Goal: Communication & Community: Answer question/provide support

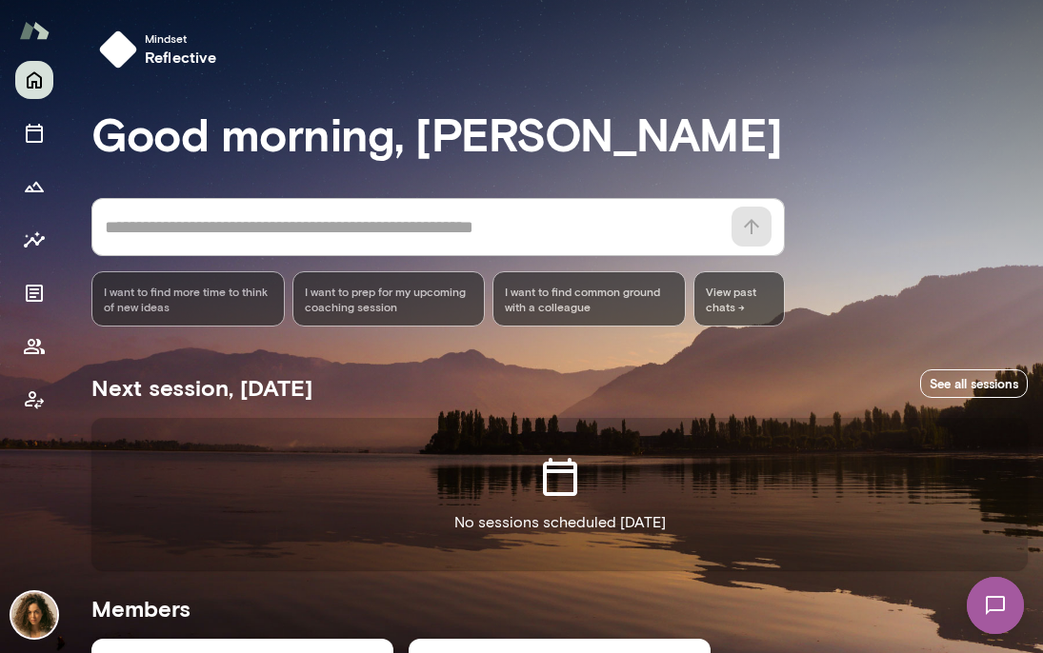
click at [995, 622] on img at bounding box center [995, 606] width 78 height 78
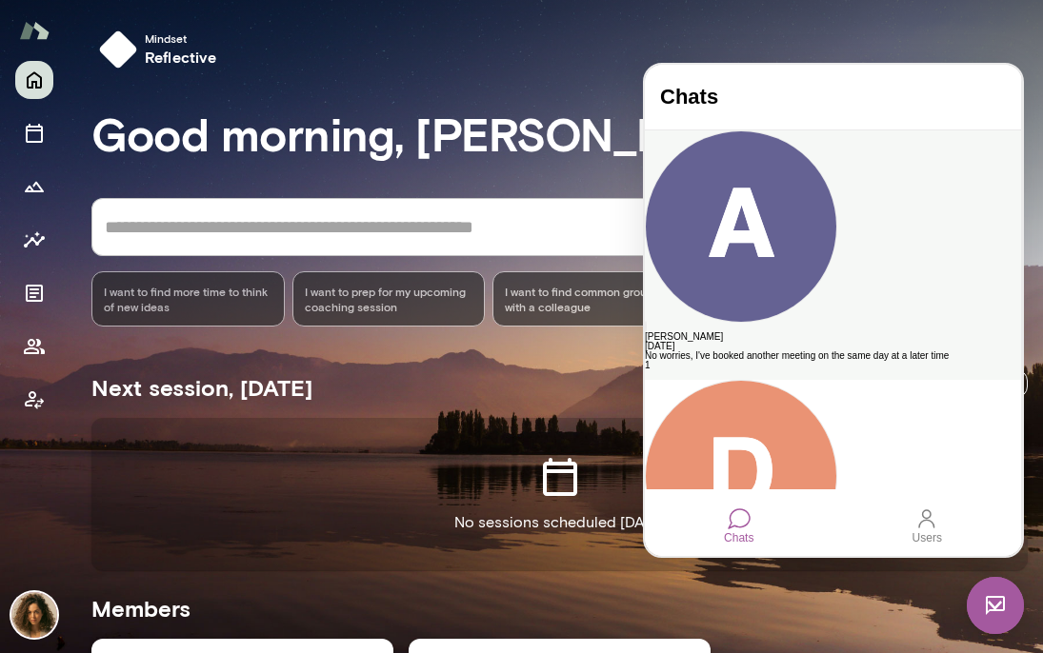
click at [842, 332] on div "[PERSON_NAME]" at bounding box center [833, 337] width 376 height 10
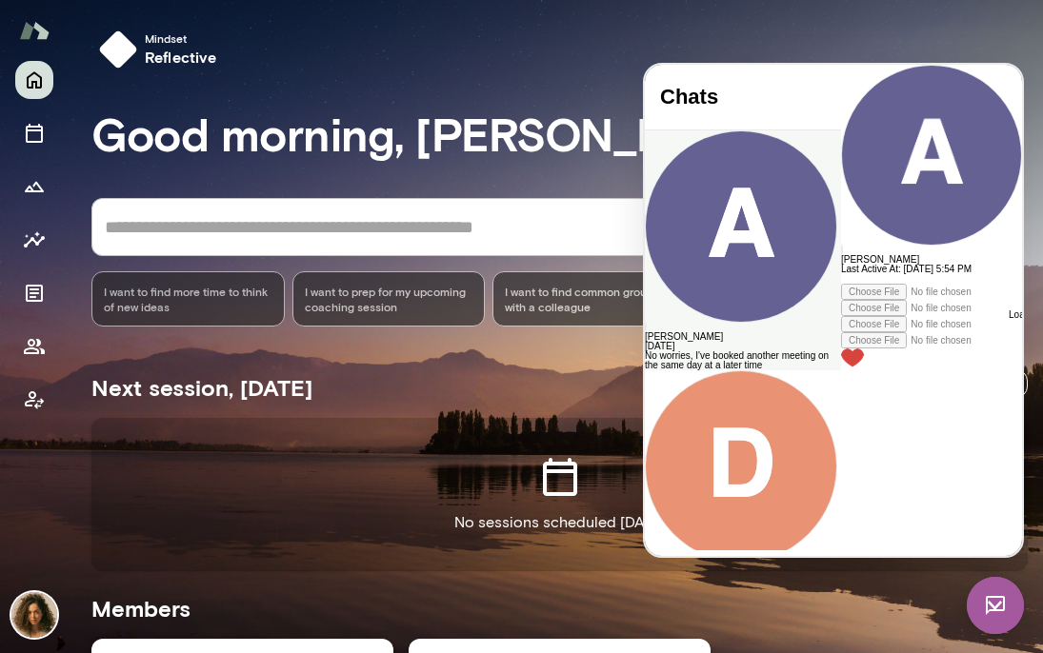
scroll to position [646, 0]
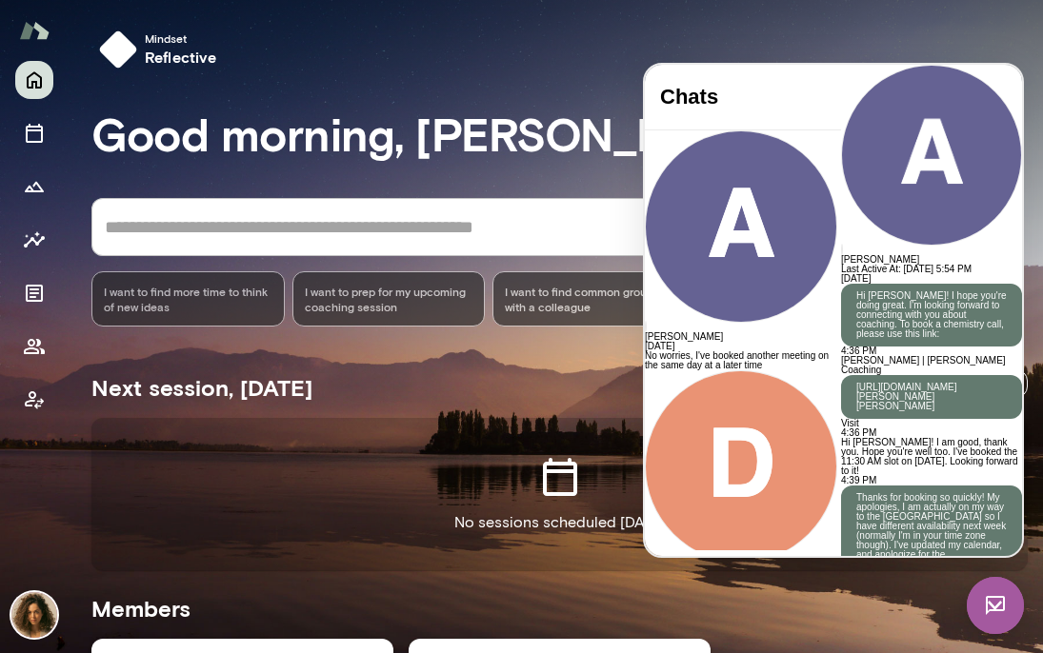
click at [841, 596] on p "No worries, I've booked another meeting on the same day at a later time" at bounding box center [931, 605] width 181 height 19
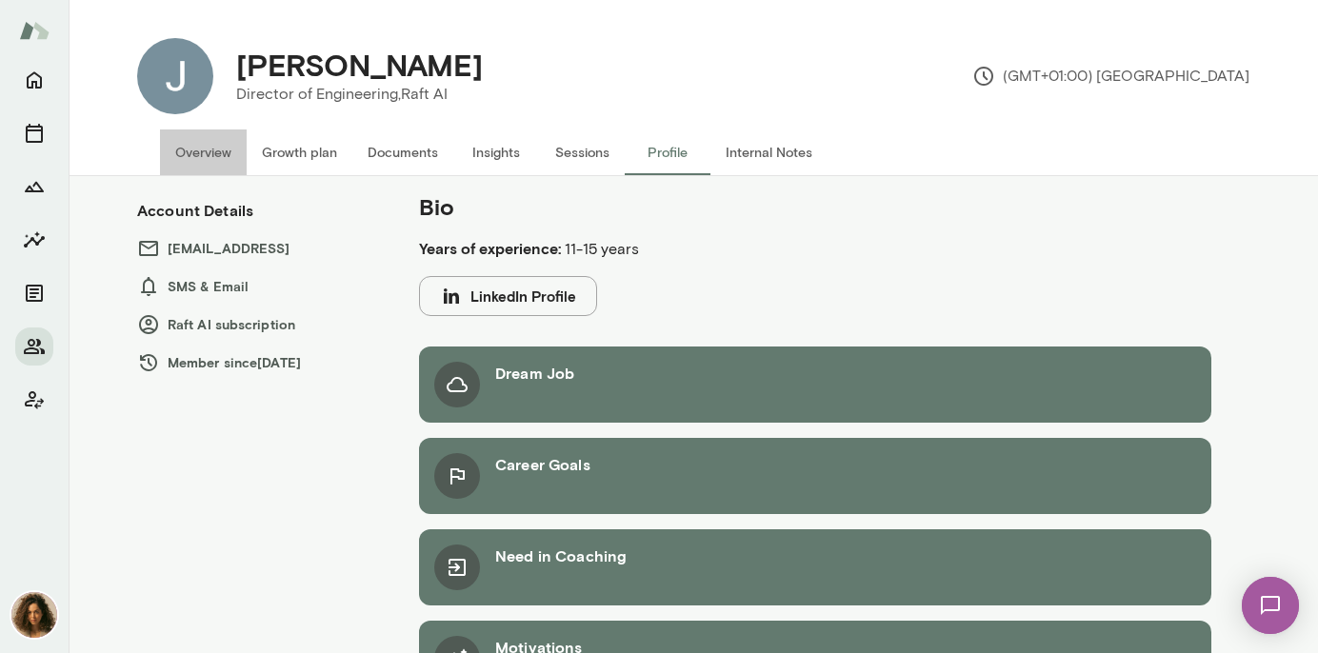
click at [202, 160] on button "Overview" at bounding box center [203, 152] width 87 height 46
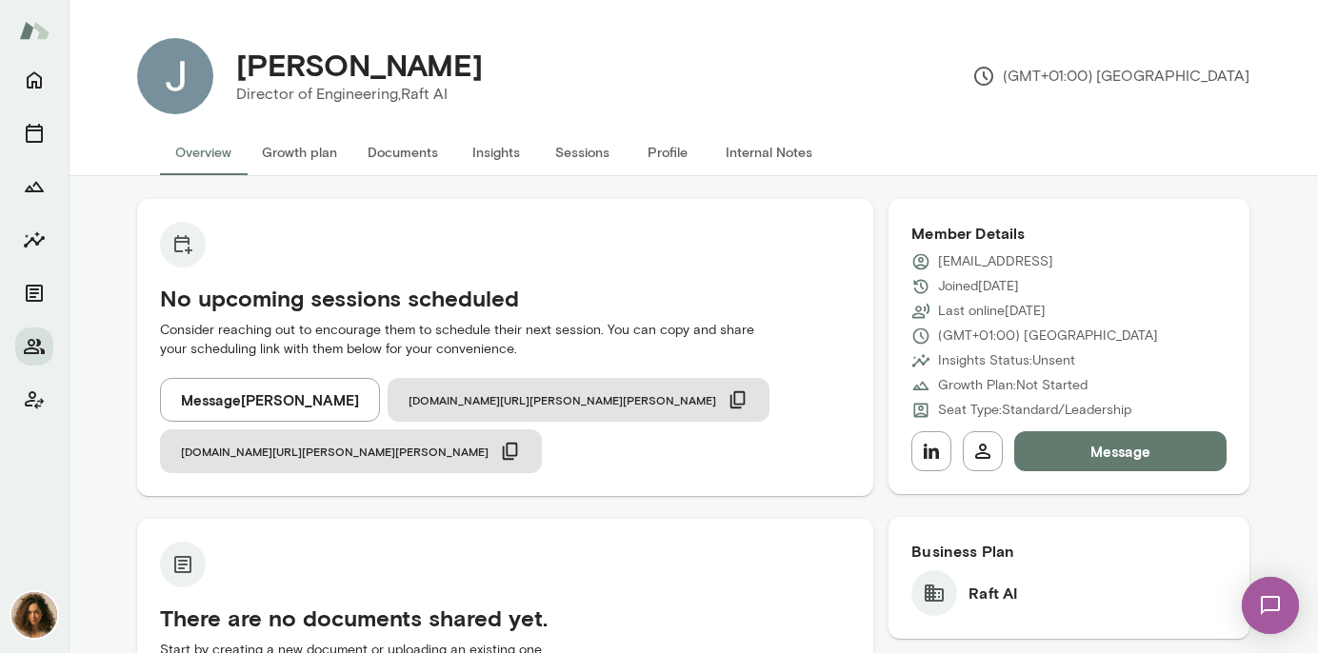
click at [1042, 608] on img at bounding box center [1270, 606] width 78 height 78
click at [289, 419] on button "Message [PERSON_NAME]" at bounding box center [270, 400] width 220 height 44
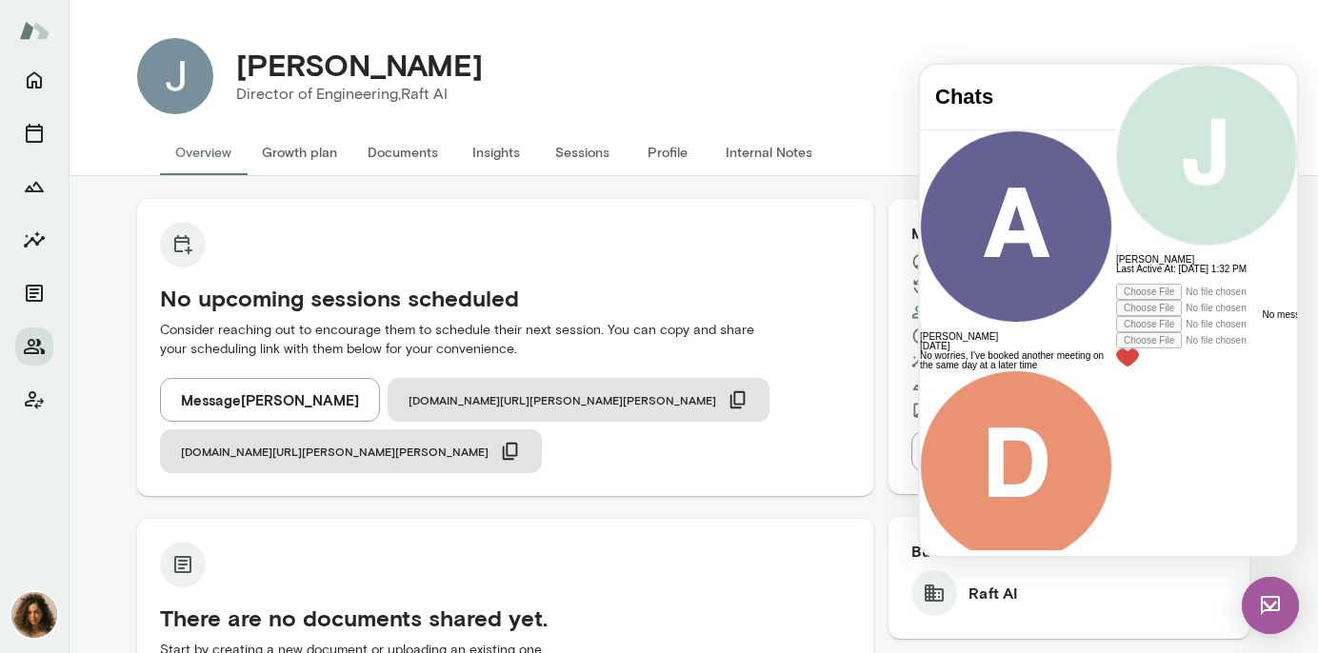
click at [1280, 604] on img at bounding box center [1270, 605] width 57 height 57
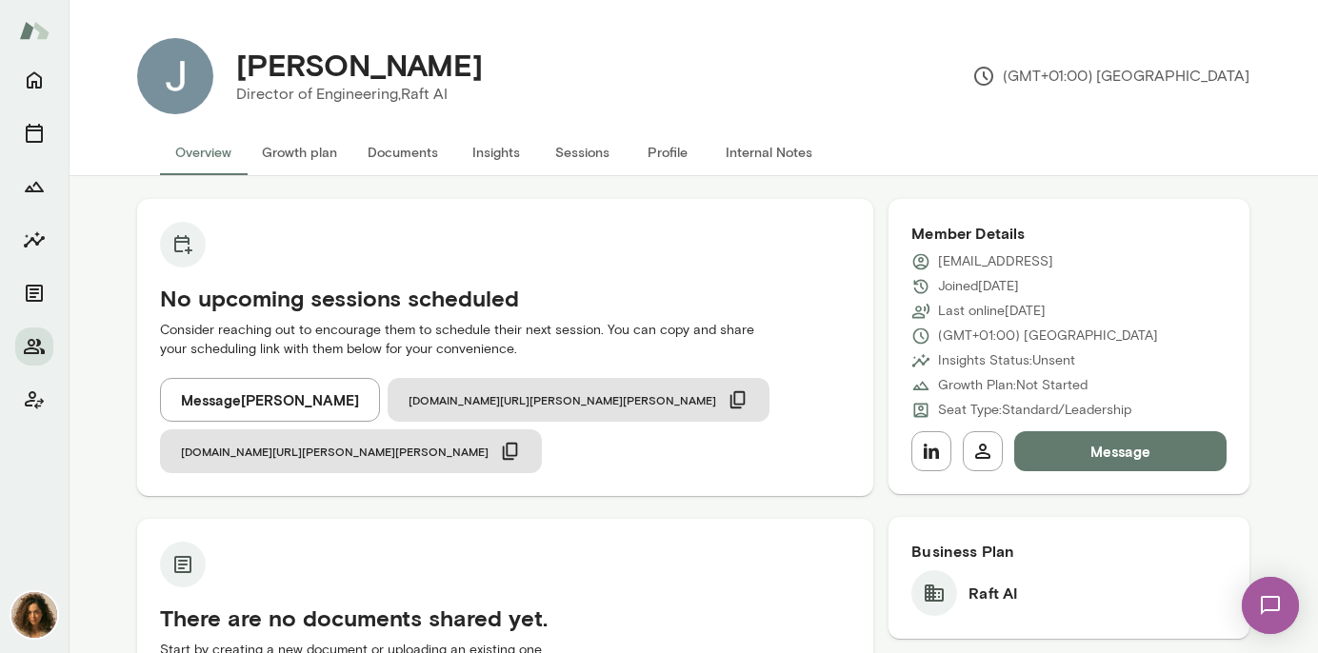
click at [1280, 605] on img at bounding box center [1270, 606] width 78 height 78
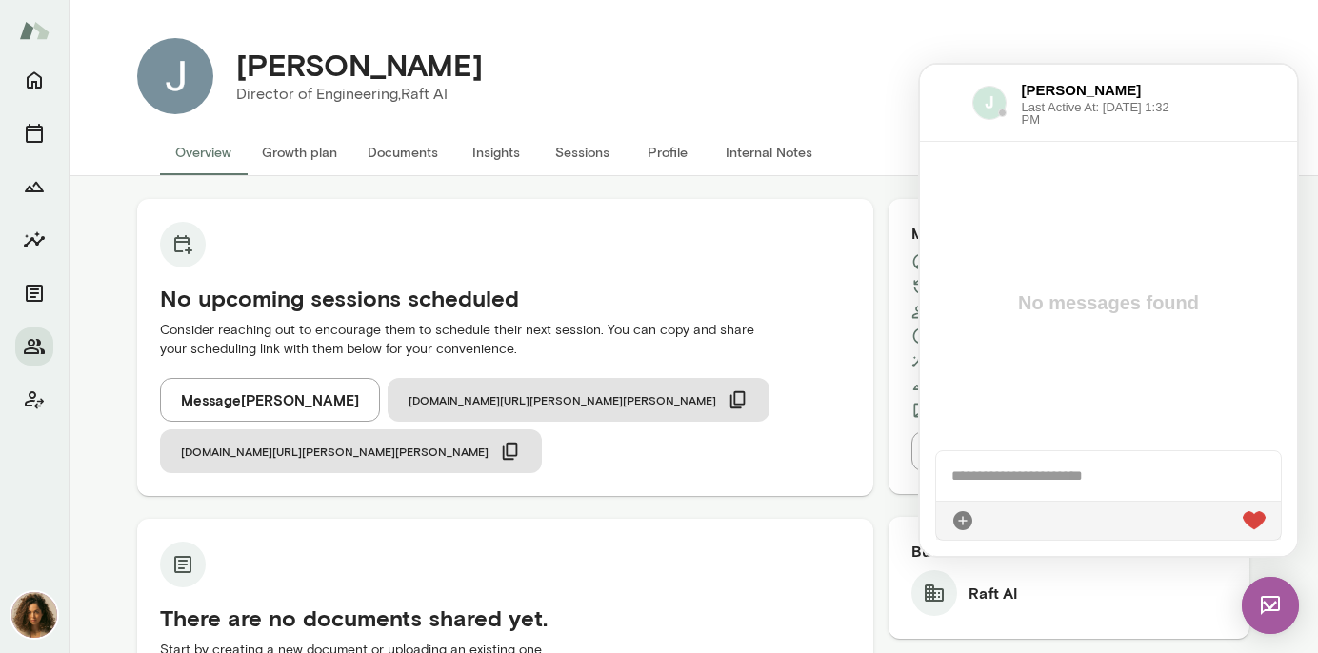
click at [940, 103] on div at bounding box center [946, 102] width 22 height 23
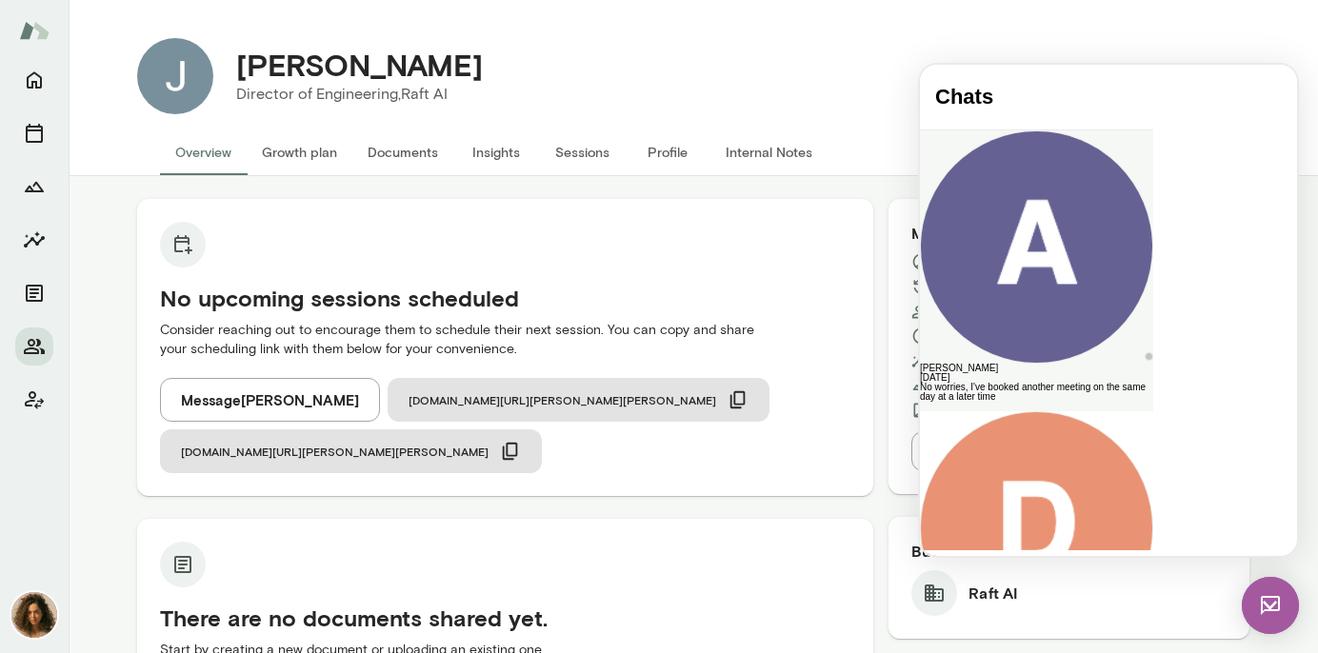
click at [1069, 383] on div "No worries, I've booked another meeting on the same day at a later time" at bounding box center [1036, 392] width 233 height 19
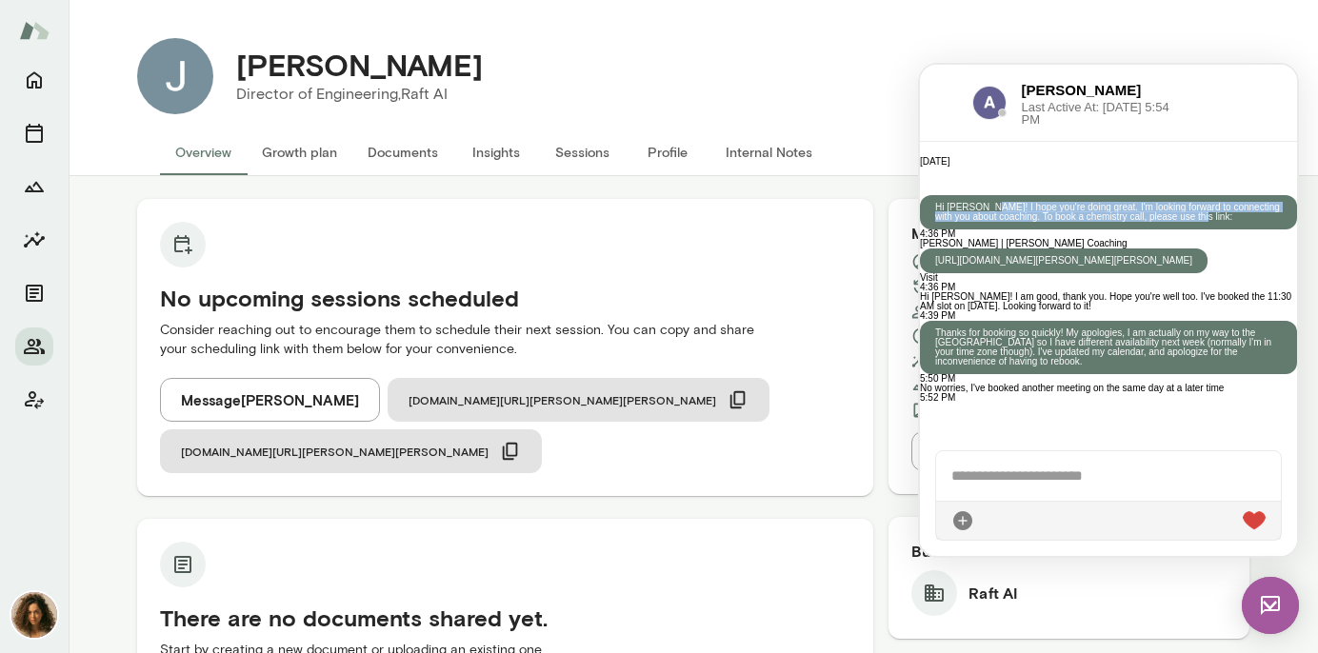
drag, startPoint x: 1252, startPoint y: 266, endPoint x: 1147, endPoint y: 213, distance: 117.1
click at [1147, 213] on p "Hi [PERSON_NAME]! I hope you're doing great. I'm looking forward to connecting …" at bounding box center [1108, 212] width 347 height 19
copy p "hope you're doing great. I'm looking forward to connecting with you about coach…"
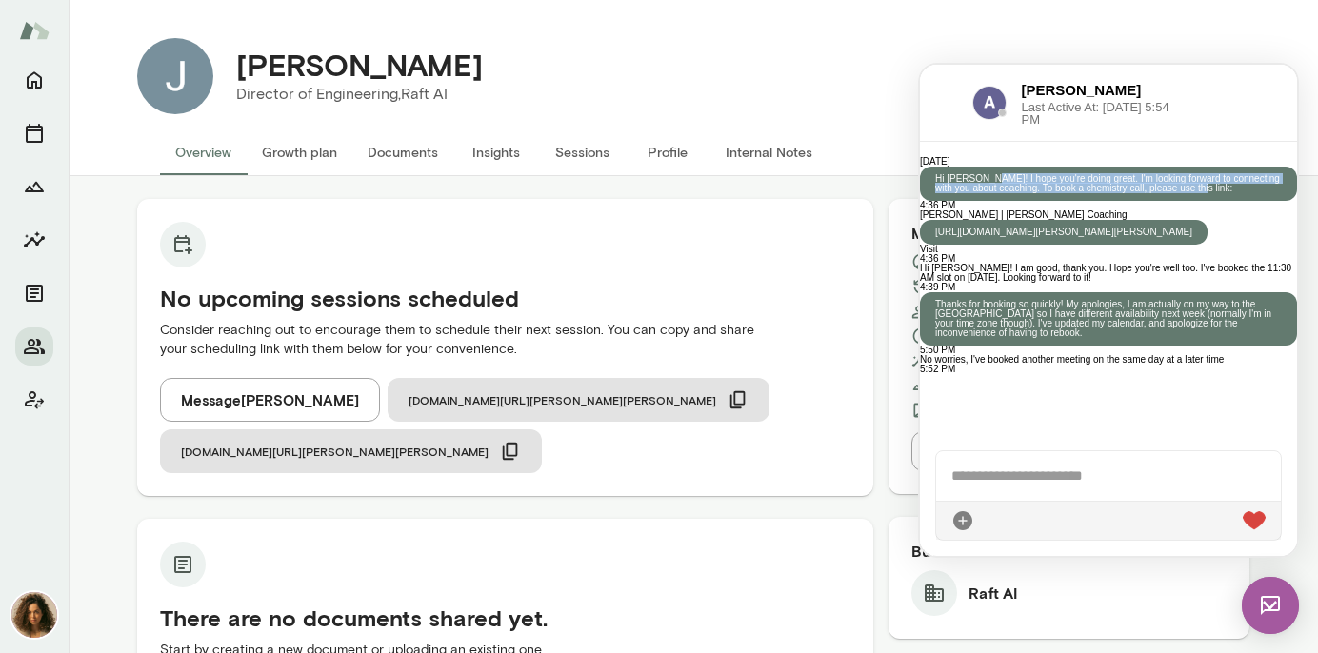
scroll to position [312, 0]
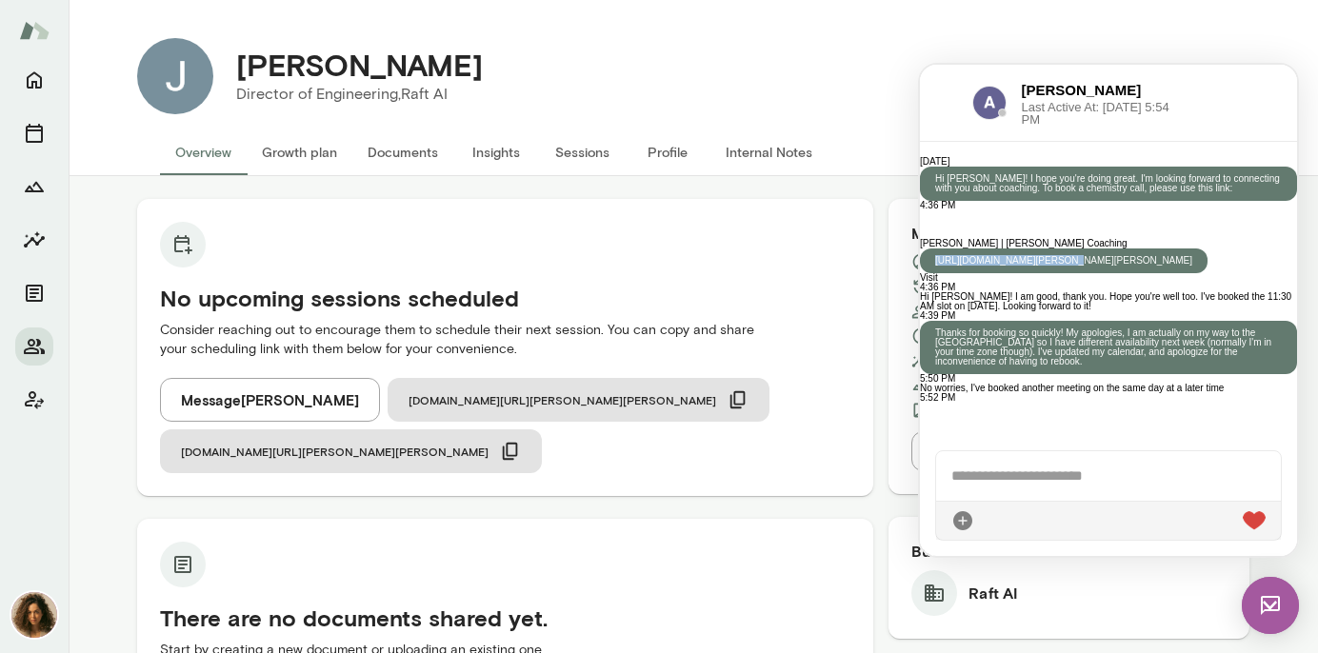
drag, startPoint x: 1253, startPoint y: 227, endPoint x: 1098, endPoint y: 218, distance: 155.4
click at [1098, 248] on div "[URL][DOMAIN_NAME][PERSON_NAME][PERSON_NAME]" at bounding box center [1108, 260] width 377 height 25
copy link "[URL][DOMAIN_NAME][PERSON_NAME][PERSON_NAME]"
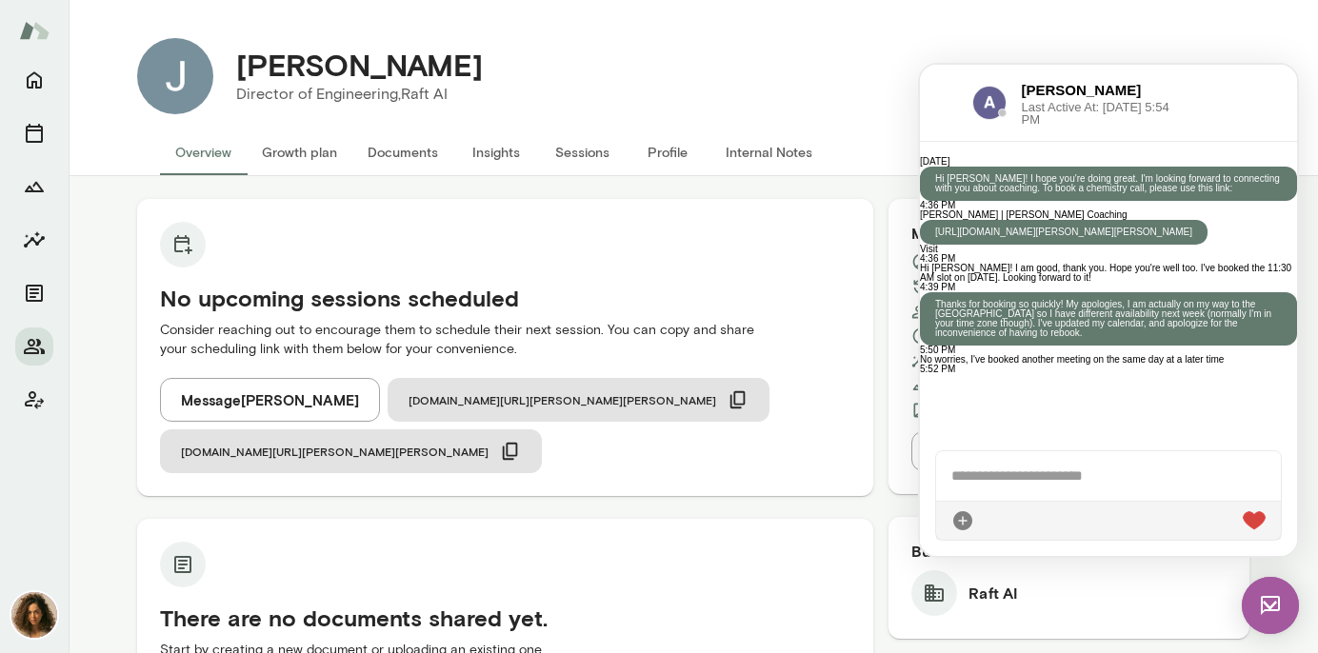
click at [941, 100] on div at bounding box center [946, 102] width 22 height 23
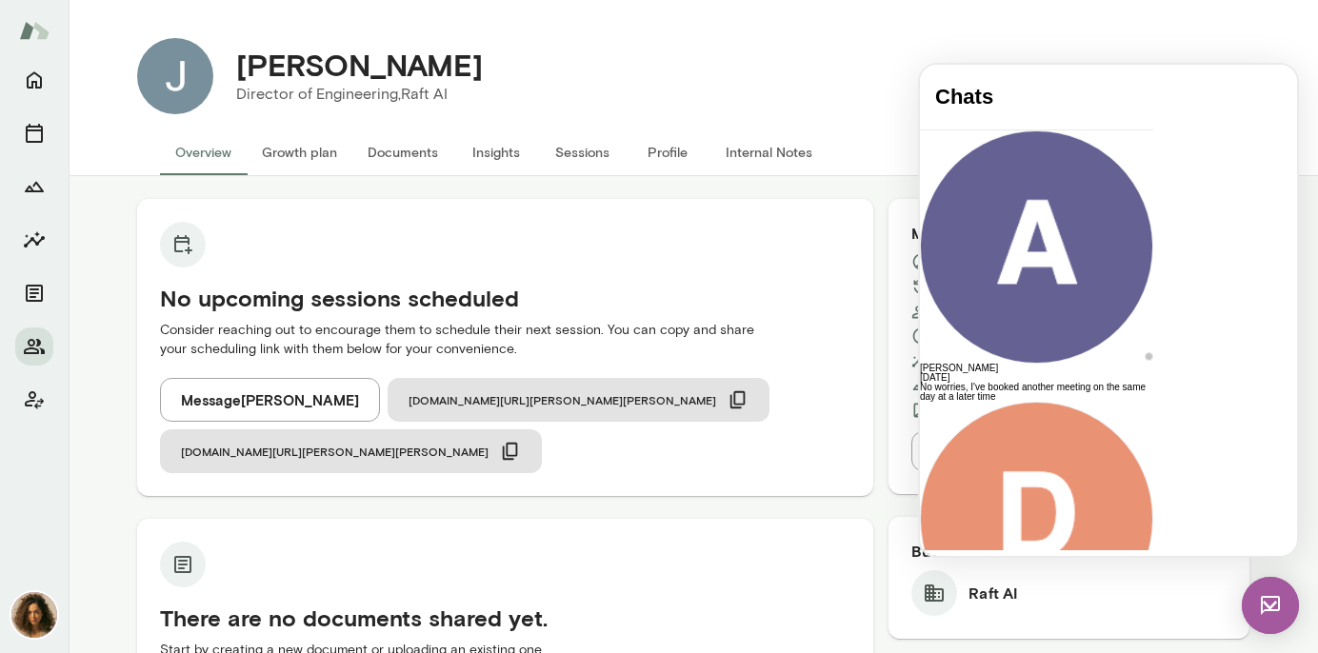
click at [287, 397] on button "Message [PERSON_NAME]" at bounding box center [270, 400] width 220 height 44
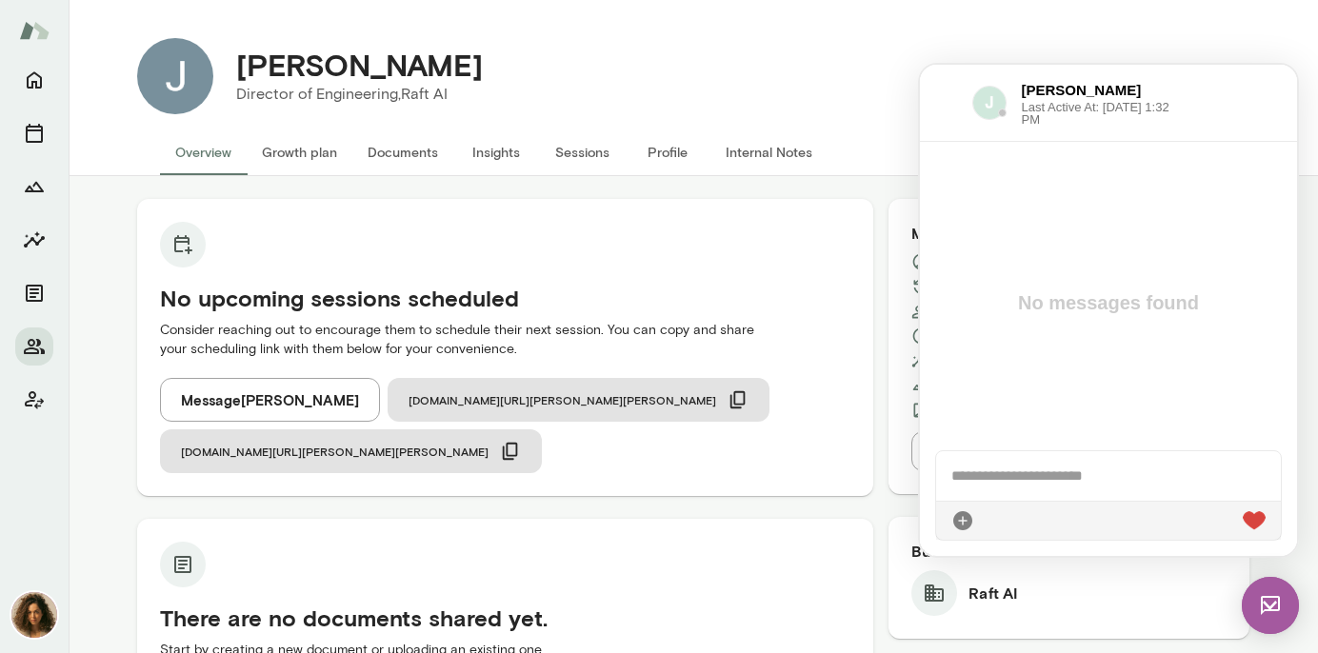
click at [1090, 473] on div at bounding box center [1108, 476] width 345 height 50
paste div
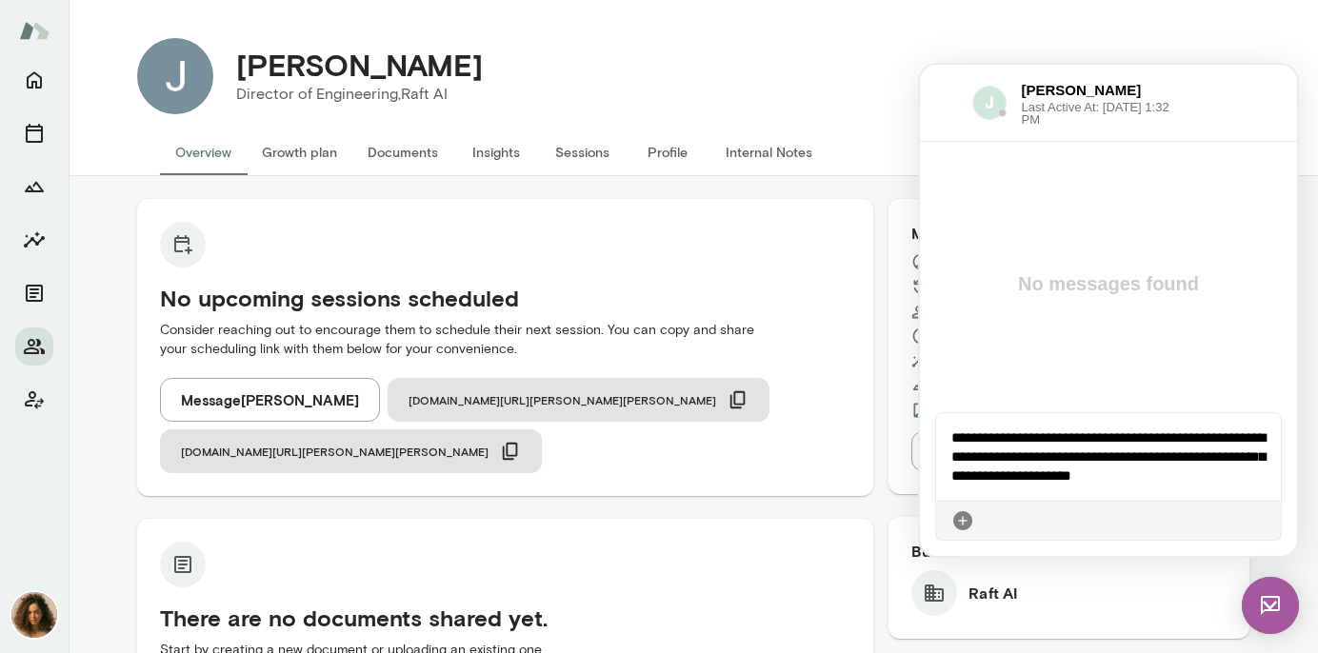
click at [971, 432] on div "**********" at bounding box center [1108, 457] width 345 height 88
click at [1249, 462] on div "**********" at bounding box center [1108, 457] width 345 height 88
click at [1252, 478] on div "**********" at bounding box center [1108, 457] width 345 height 88
drag, startPoint x: 1185, startPoint y: 482, endPoint x: 1242, endPoint y: 482, distance: 57.1
click at [1242, 482] on div "**********" at bounding box center [1108, 457] width 345 height 88
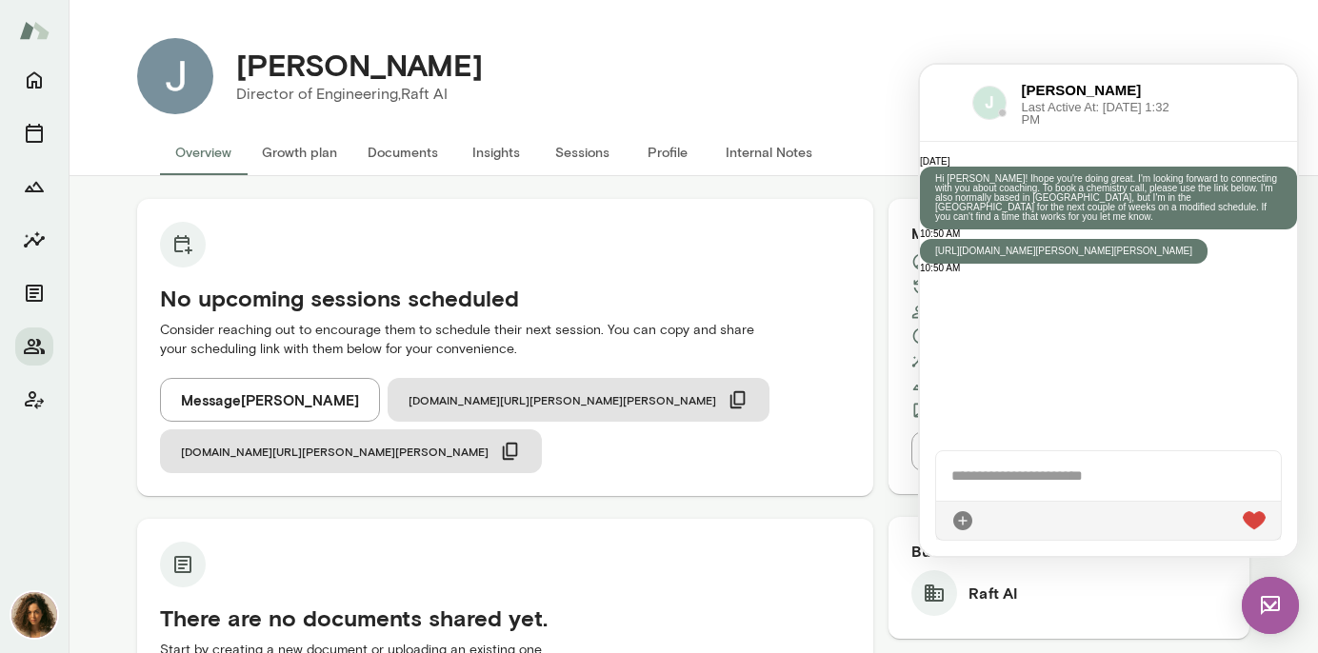
scroll to position [327, 0]
